Goal: Information Seeking & Learning: Learn about a topic

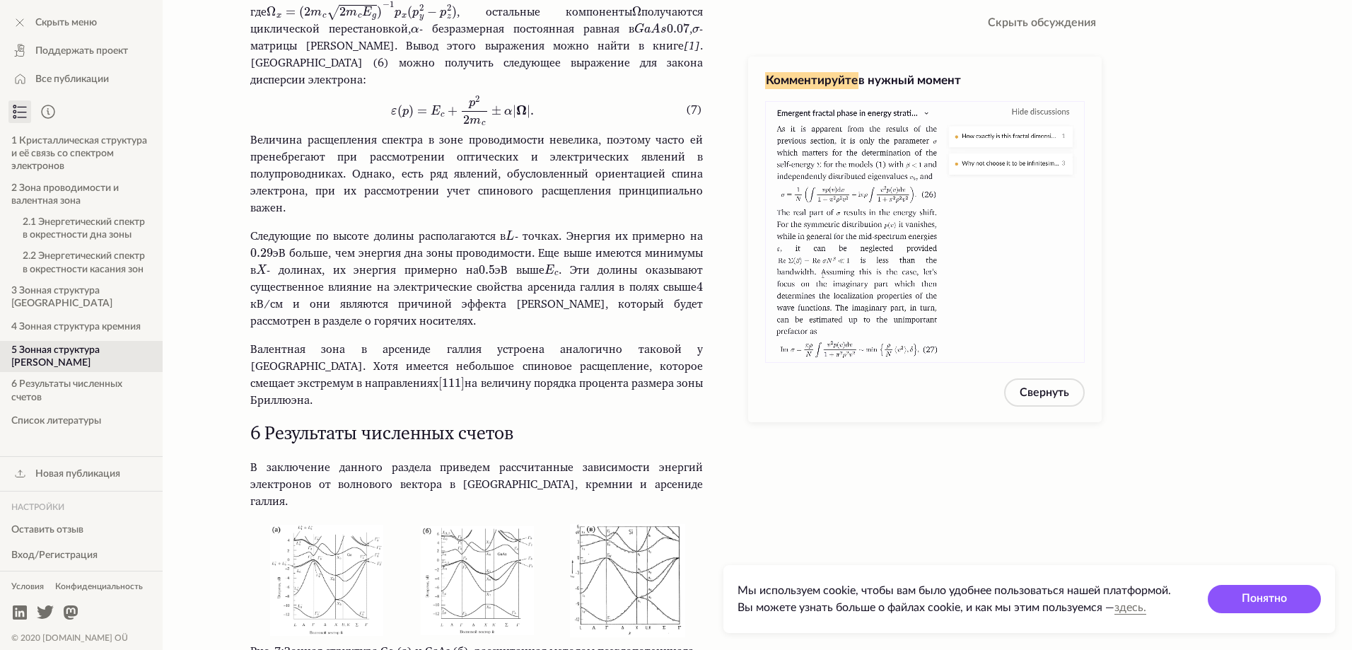
scroll to position [5138, 0]
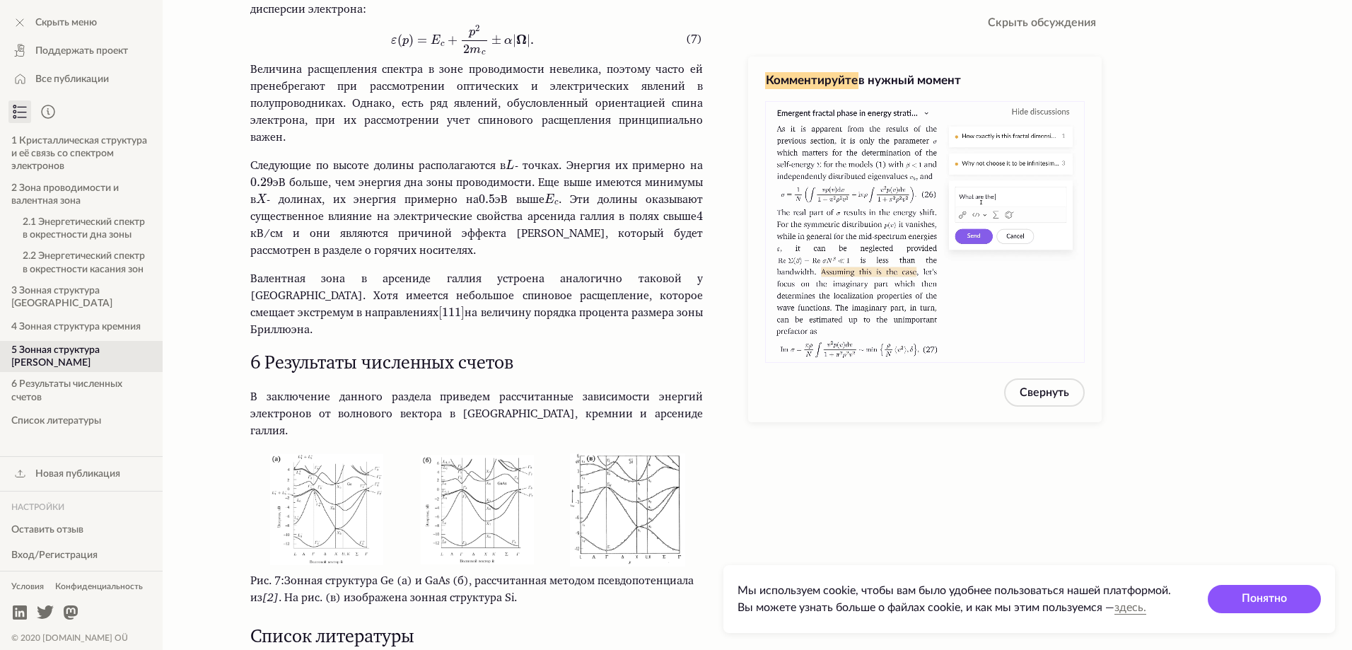
click at [324, 501] on img at bounding box center [325, 508] width 115 height 112
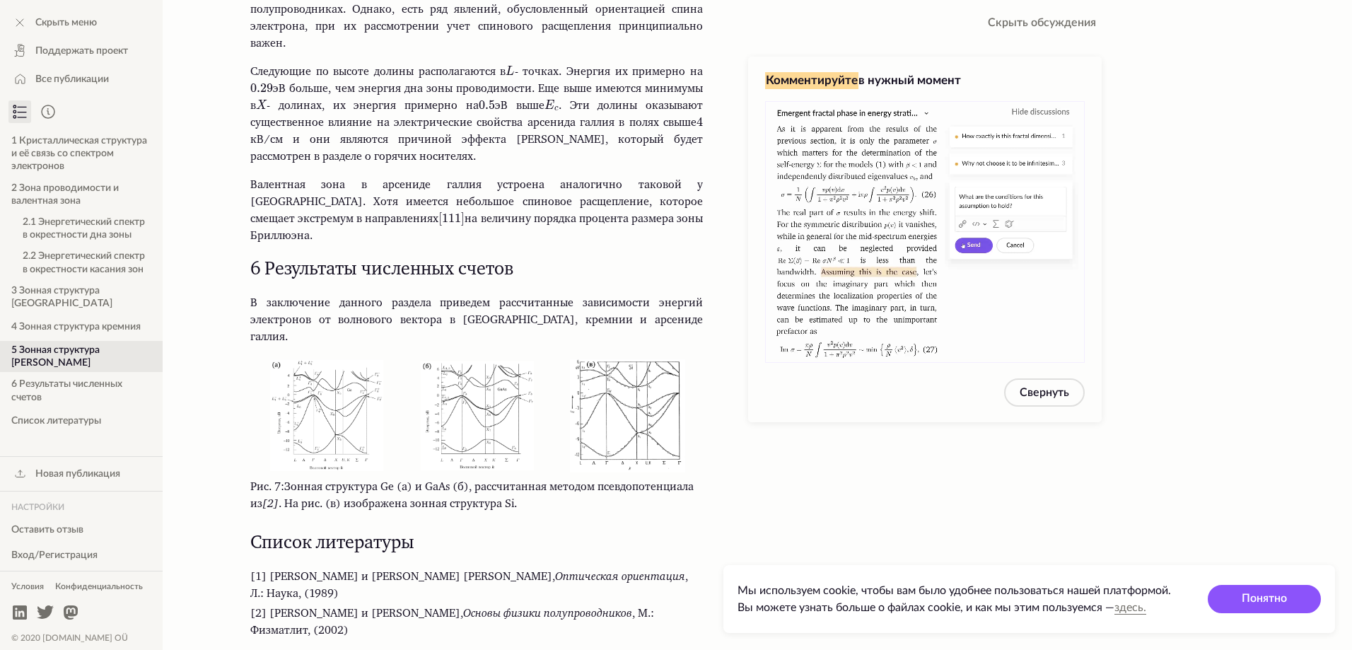
scroll to position [5090, 0]
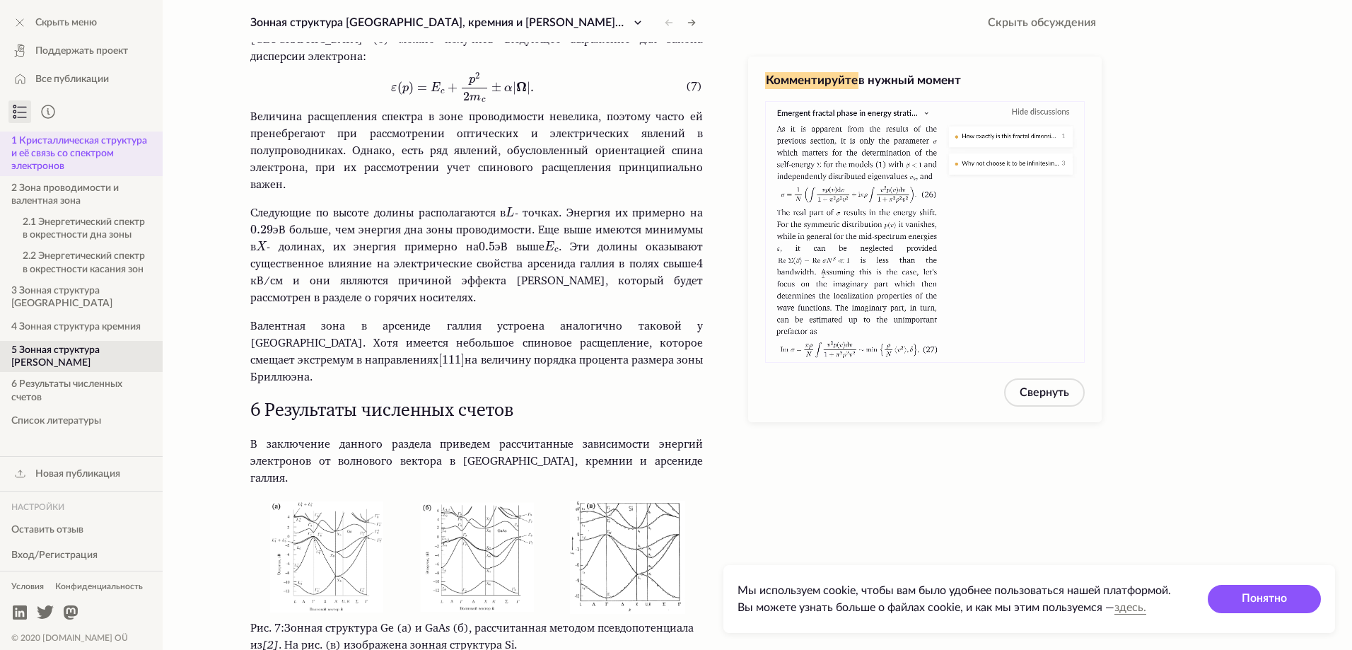
click at [76, 158] on button "1 Кристаллическая структура и её связь со спектром электронов" at bounding box center [81, 154] width 163 height 45
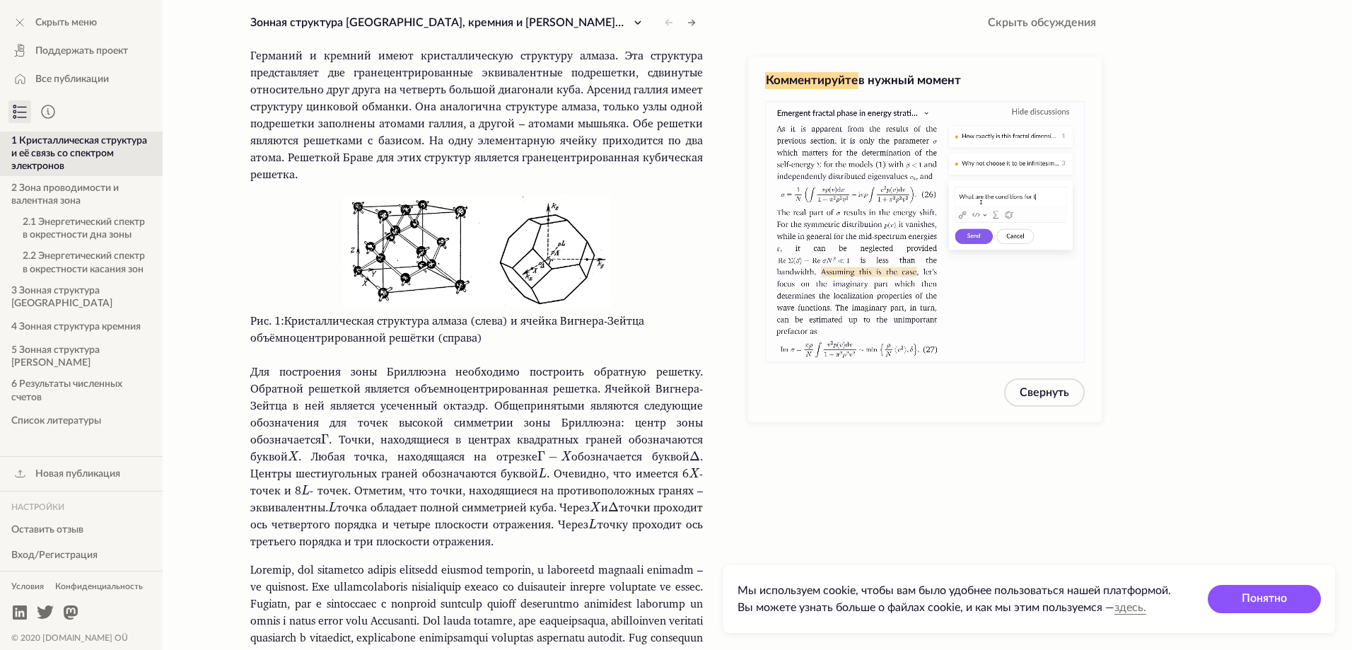
scroll to position [472, 0]
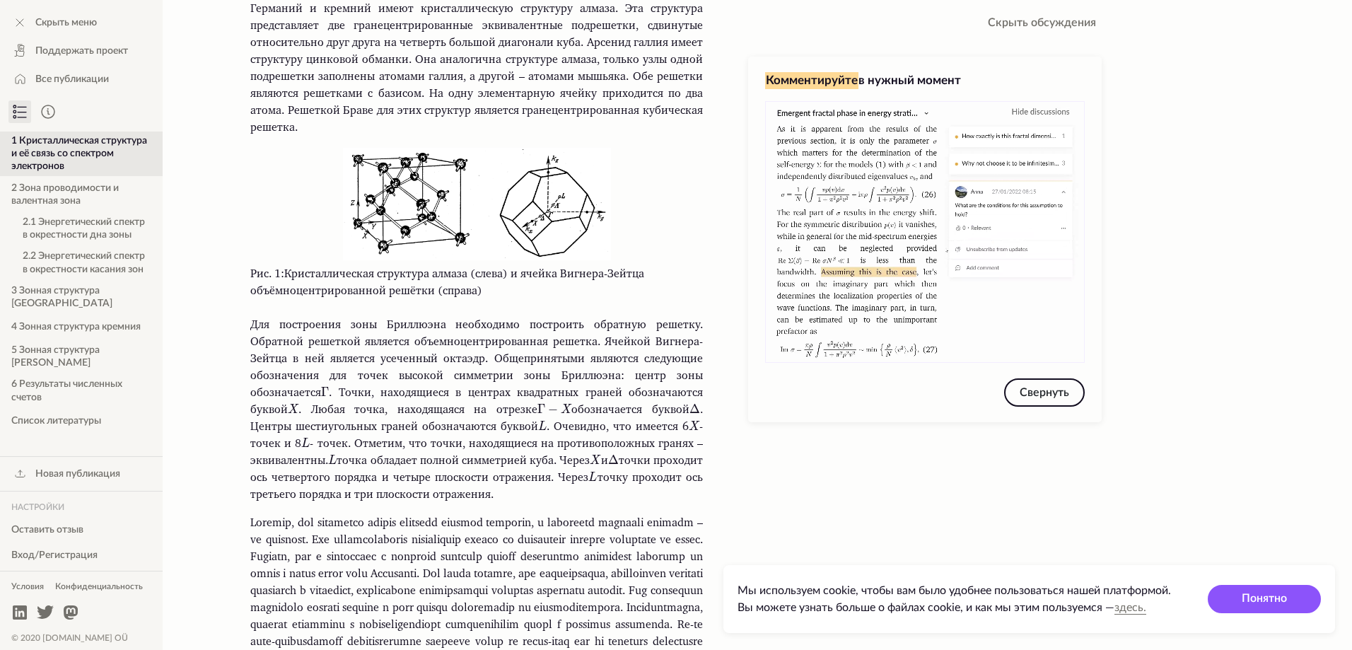
click at [1050, 397] on button "Свернуть" at bounding box center [1044, 392] width 81 height 28
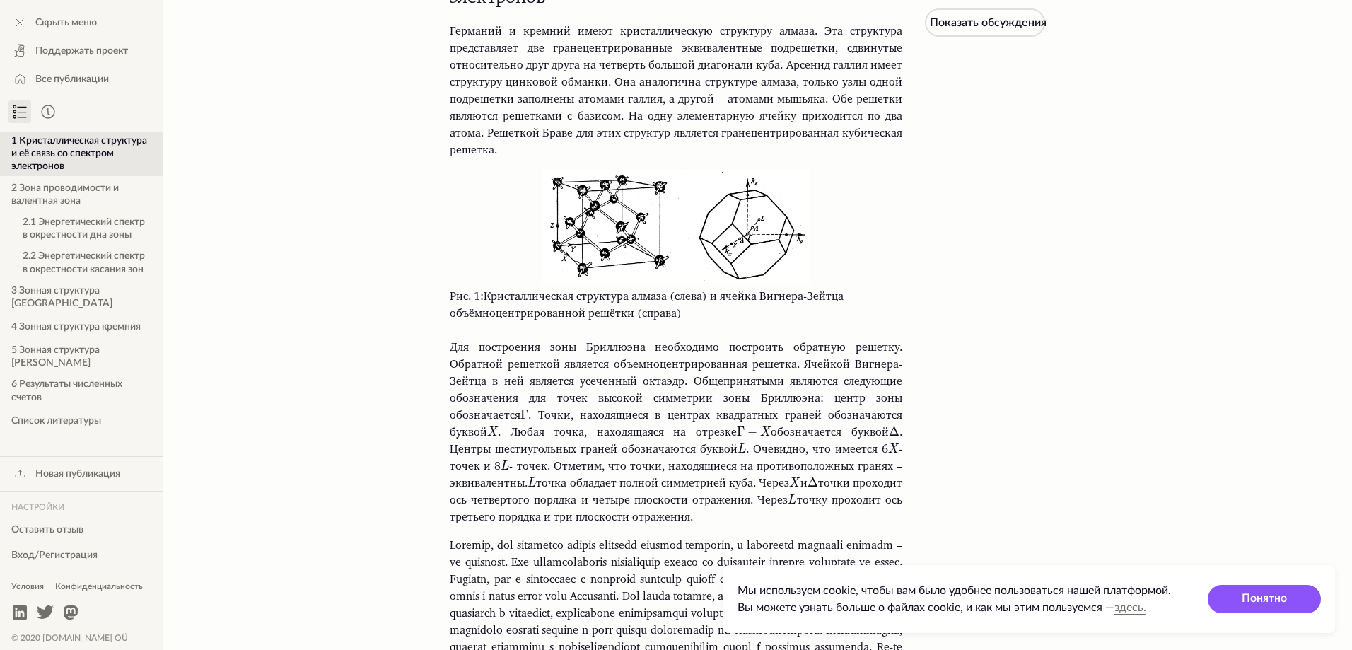
scroll to position [472, 0]
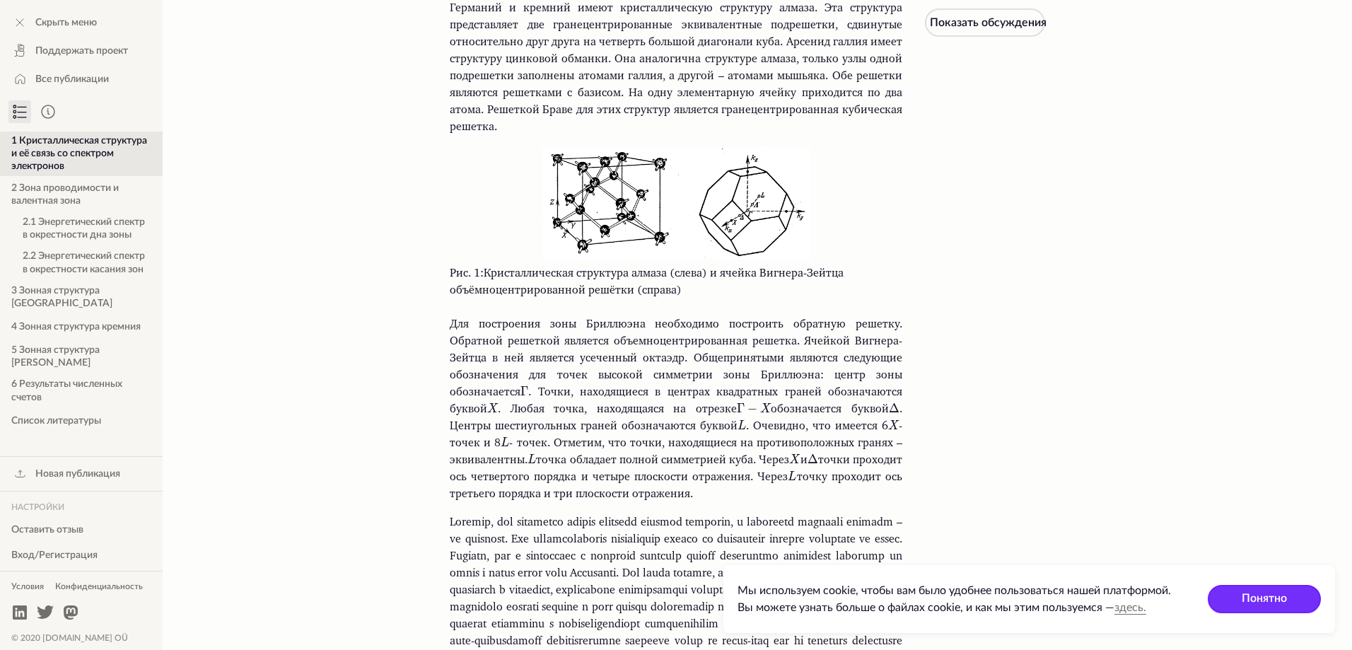
click at [1288, 609] on button "Понятно" at bounding box center [1264, 599] width 113 height 28
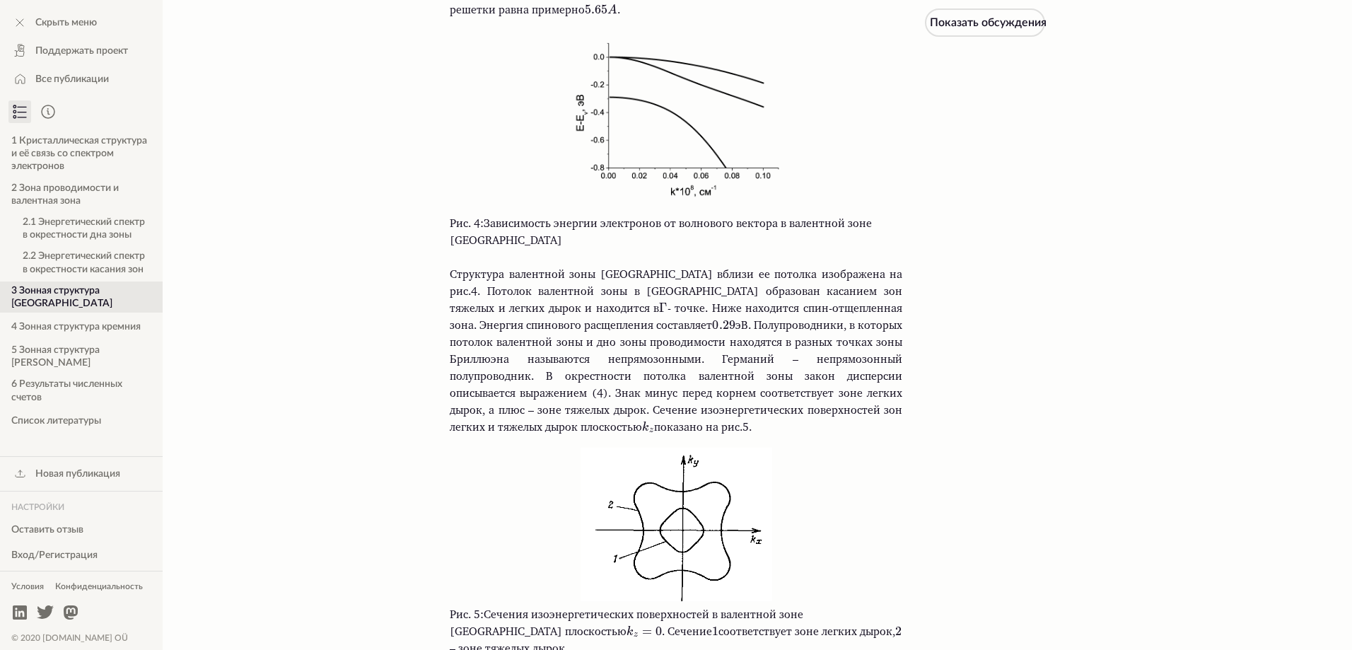
scroll to position [3489, 0]
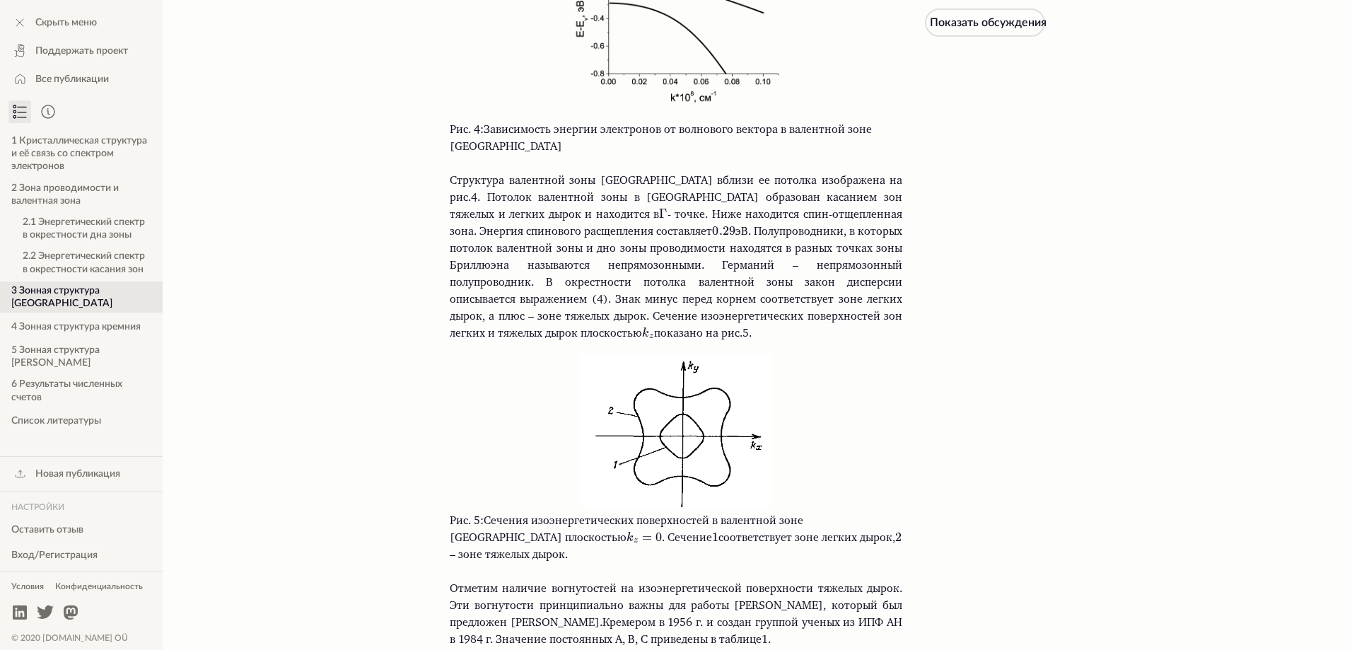
drag, startPoint x: 549, startPoint y: 368, endPoint x: 882, endPoint y: 461, distance: 345.6
click at [899, 477] on figure "Рис. 5: Сечения изоэнергетических поверхностей в валентной зоне германия плоско…" at bounding box center [676, 459] width 452 height 210
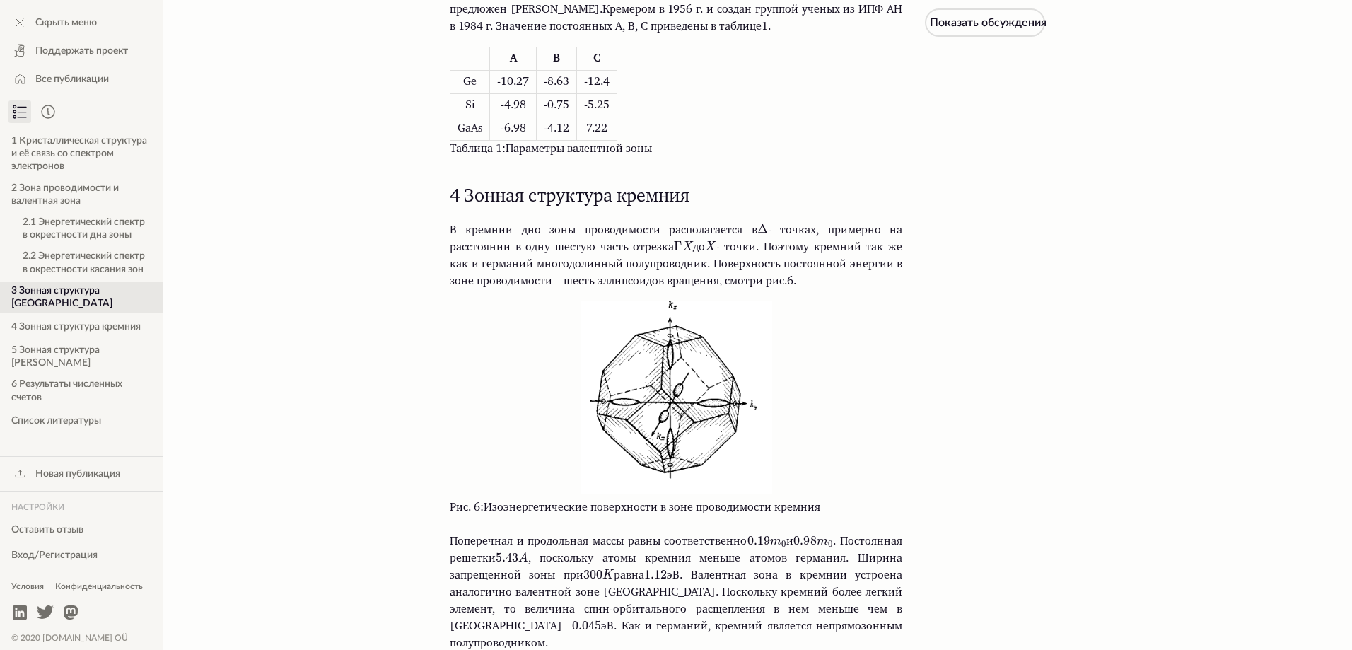
scroll to position [4196, 0]
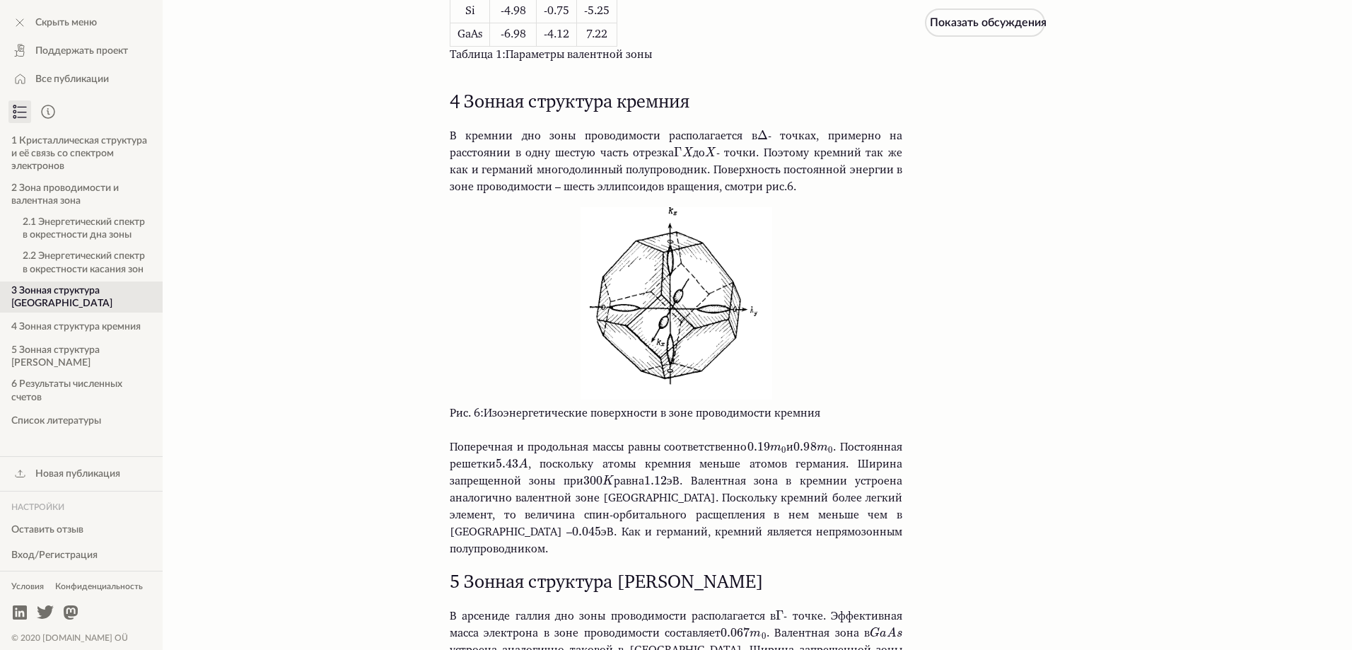
drag, startPoint x: 794, startPoint y: 409, endPoint x: 1015, endPoint y: 465, distance: 227.7
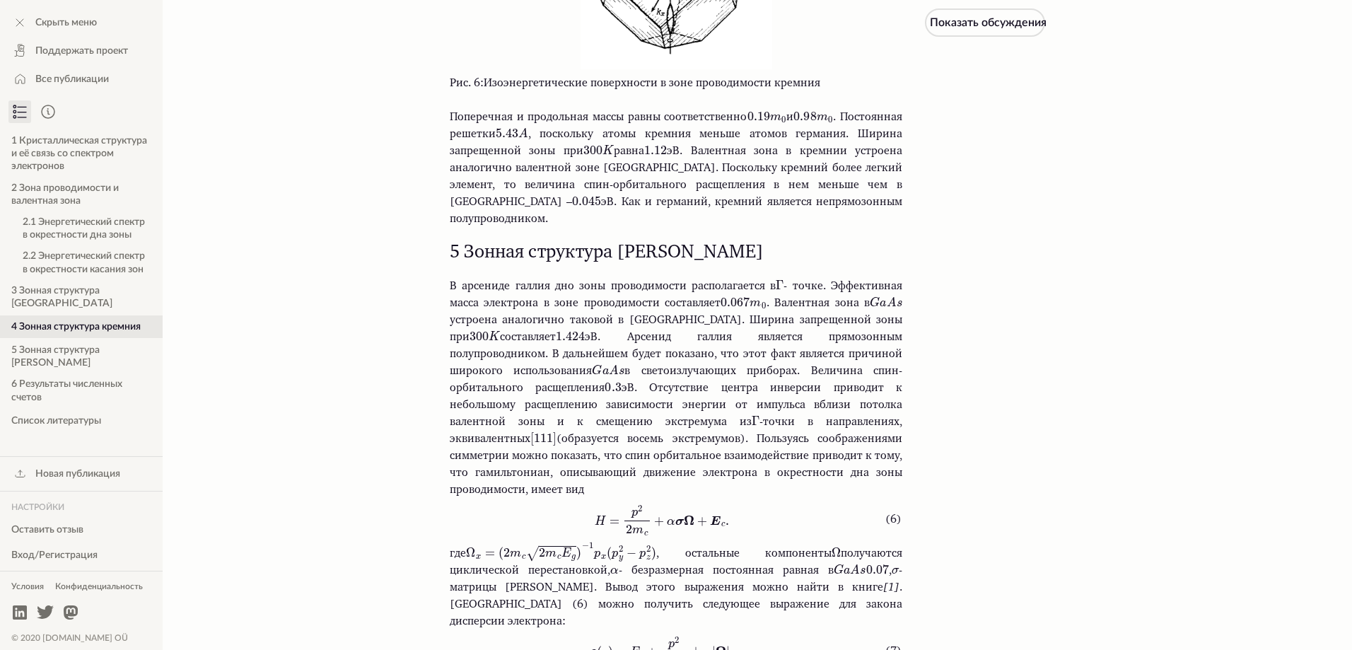
scroll to position [4550, 0]
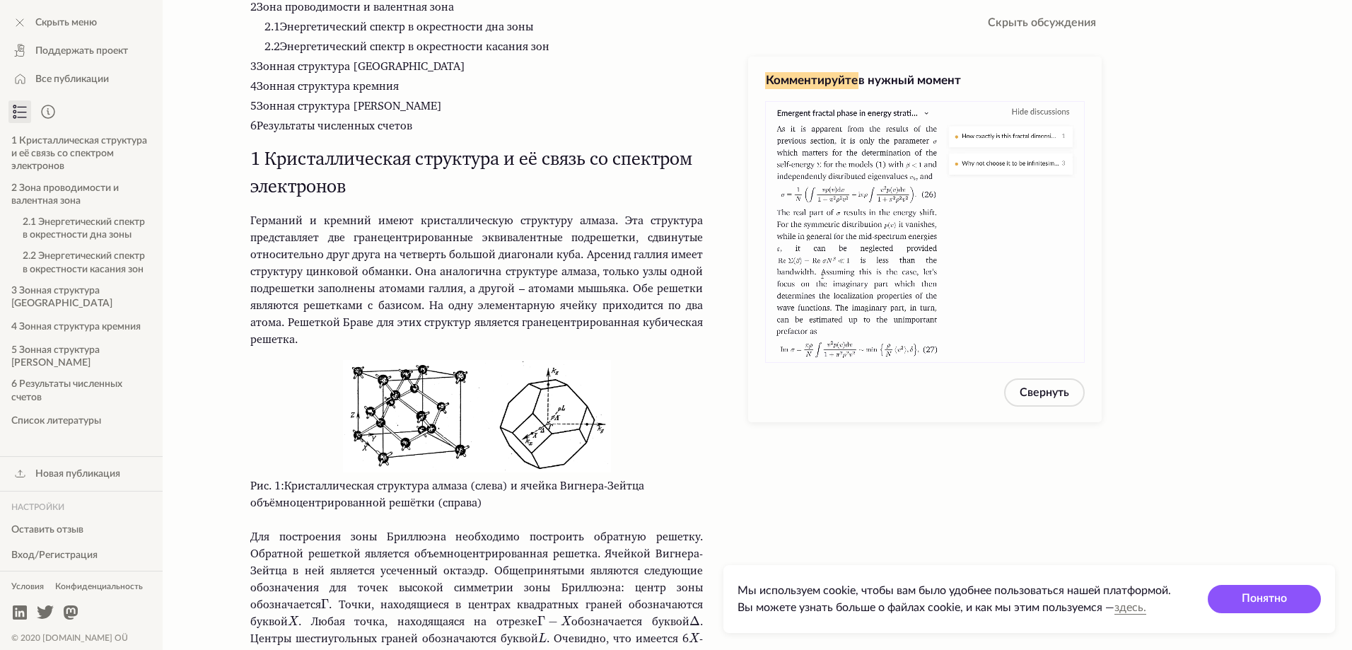
scroll to position [283, 0]
